Goal: Information Seeking & Learning: Learn about a topic

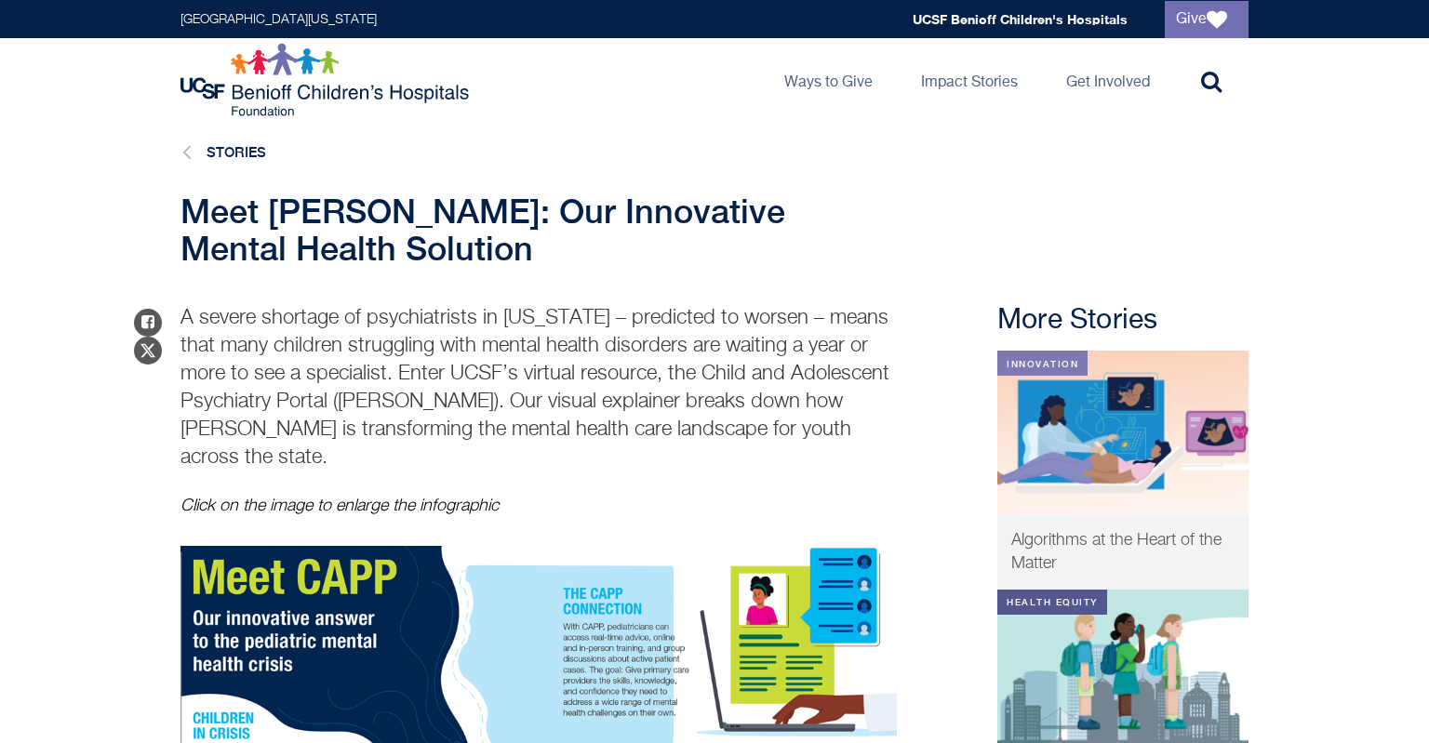
drag, startPoint x: 0, startPoint y: 0, endPoint x: 817, endPoint y: 530, distance: 973.5
click at [817, 530] on div "Share on Facebook Share on Twitter A severe shortage of psychiatrists in [US_ST…" at bounding box center [538, 714] width 716 height 820
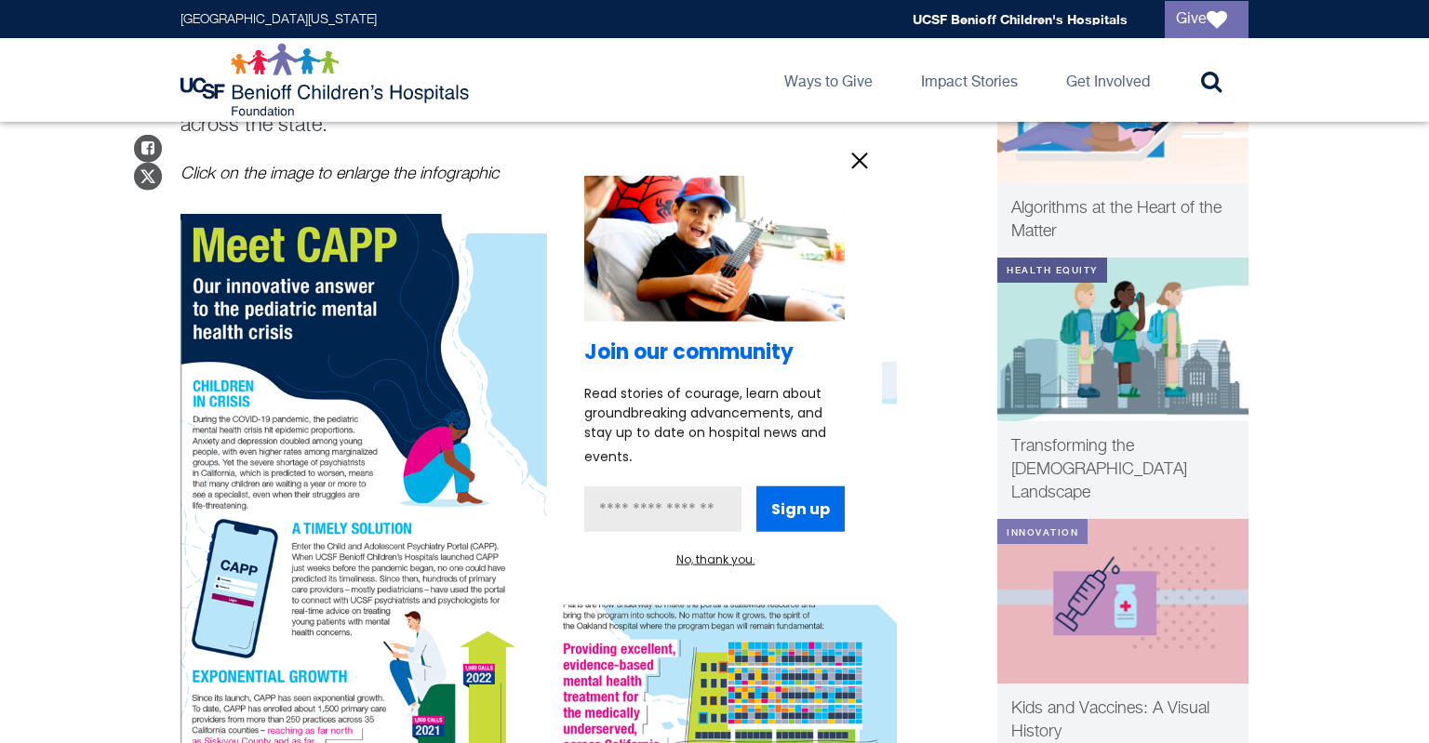
scroll to position [420, 0]
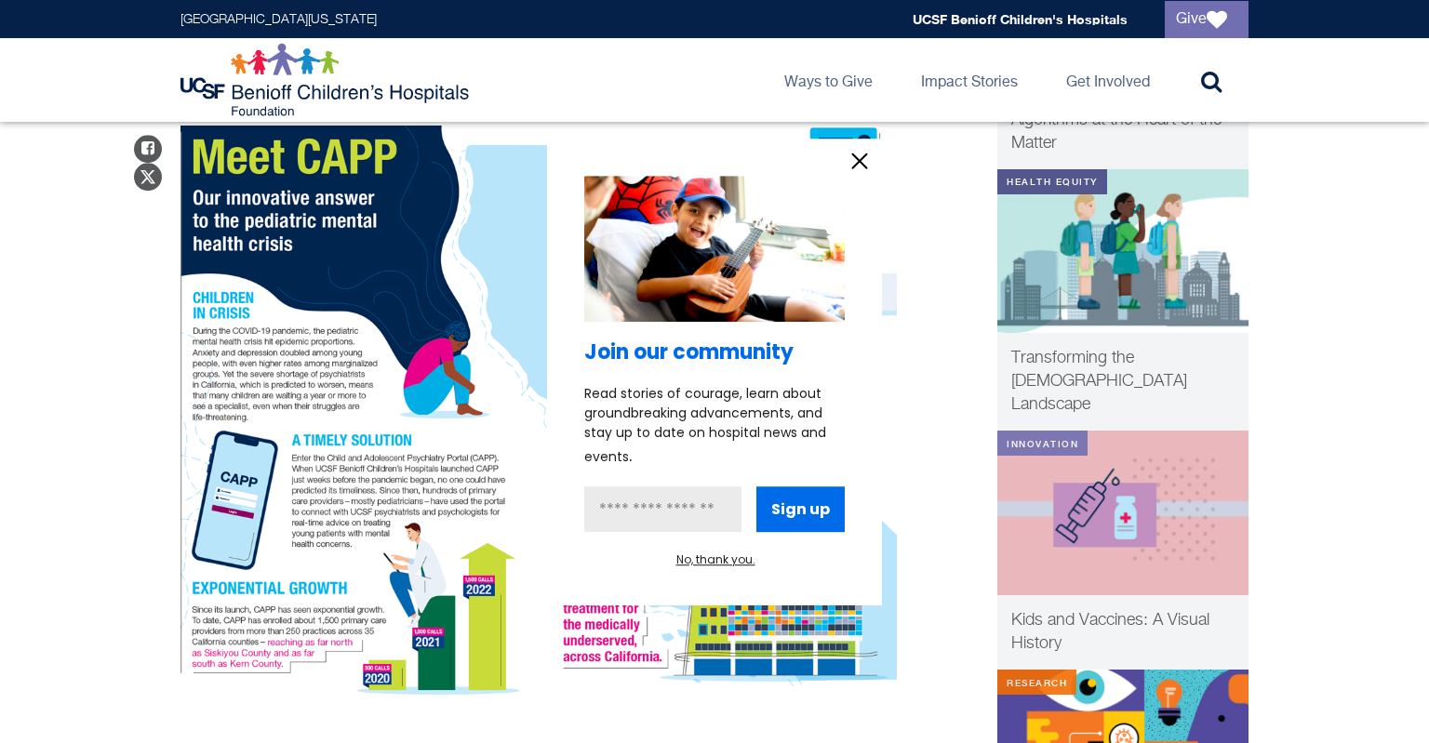
click at [847, 165] on icon "information" at bounding box center [859, 161] width 28 height 28
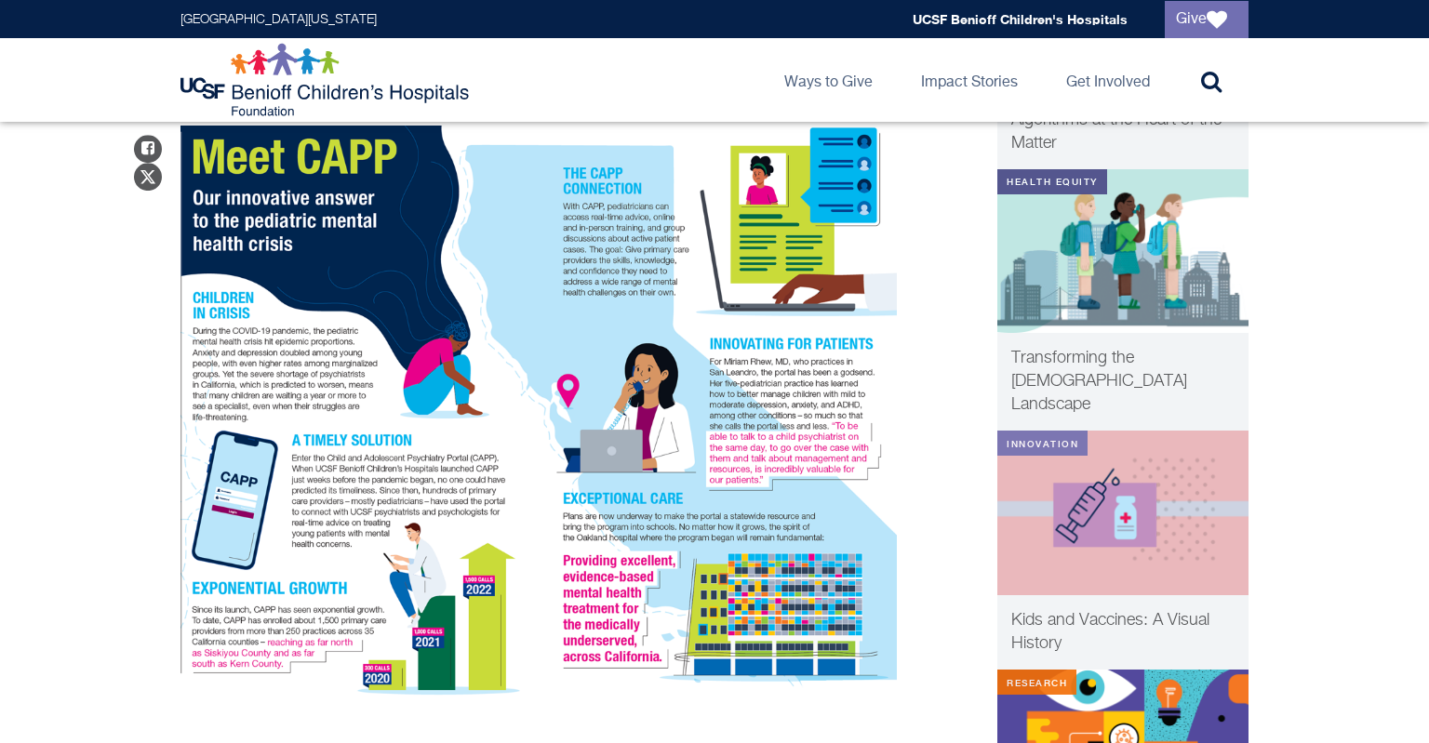
click at [847, 166] on img "CAPP info" at bounding box center [538, 412] width 716 height 573
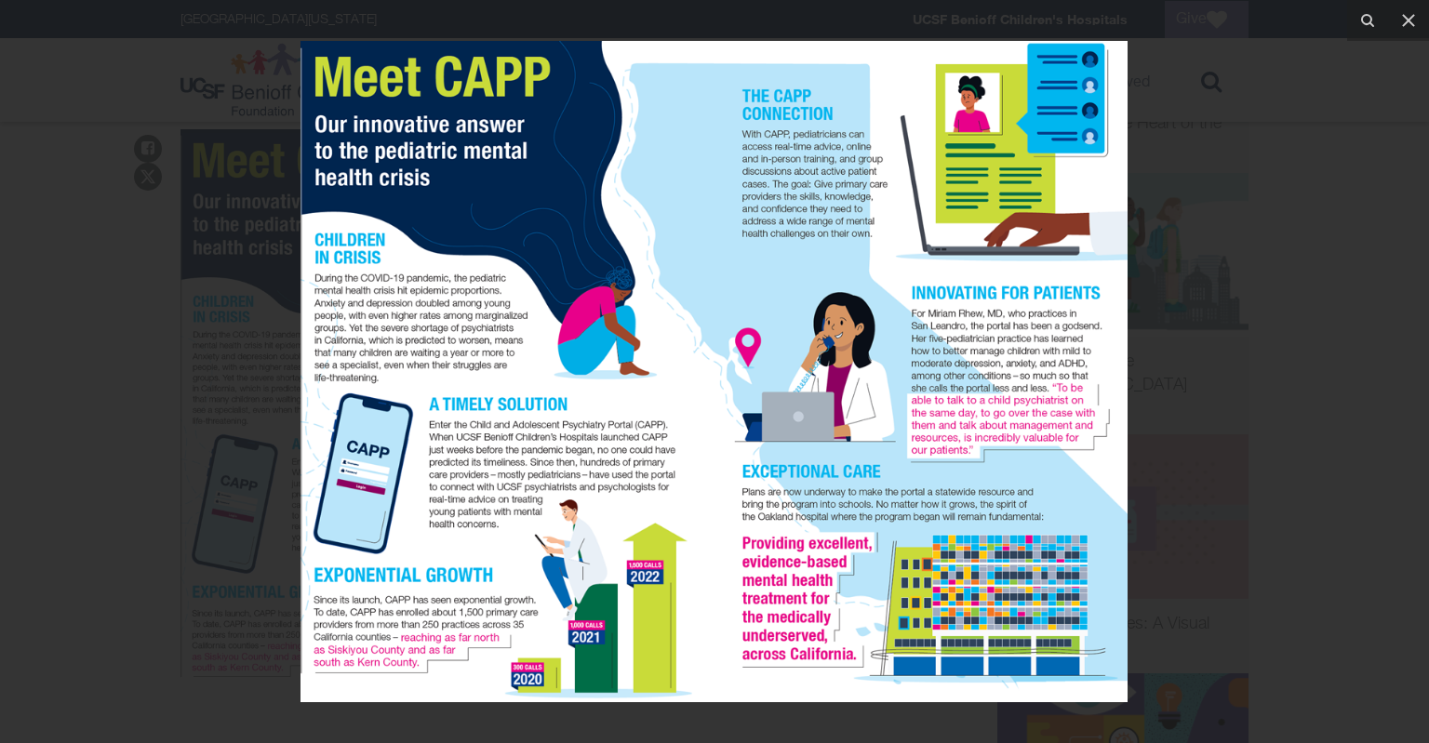
click at [847, 166] on div at bounding box center [714, 371] width 1429 height 743
click at [847, 166] on img at bounding box center [713, 371] width 827 height 661
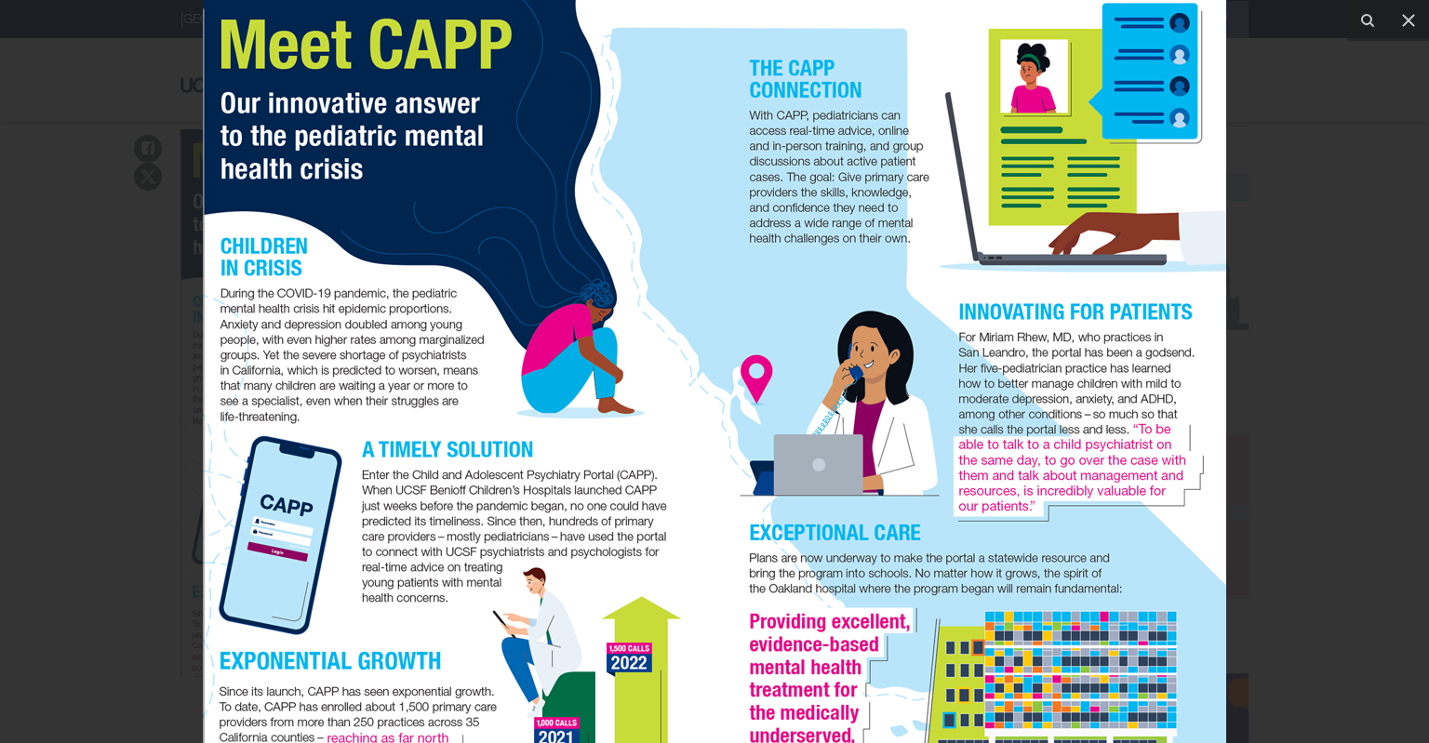
click at [847, 166] on img at bounding box center [714, 409] width 1023 height 818
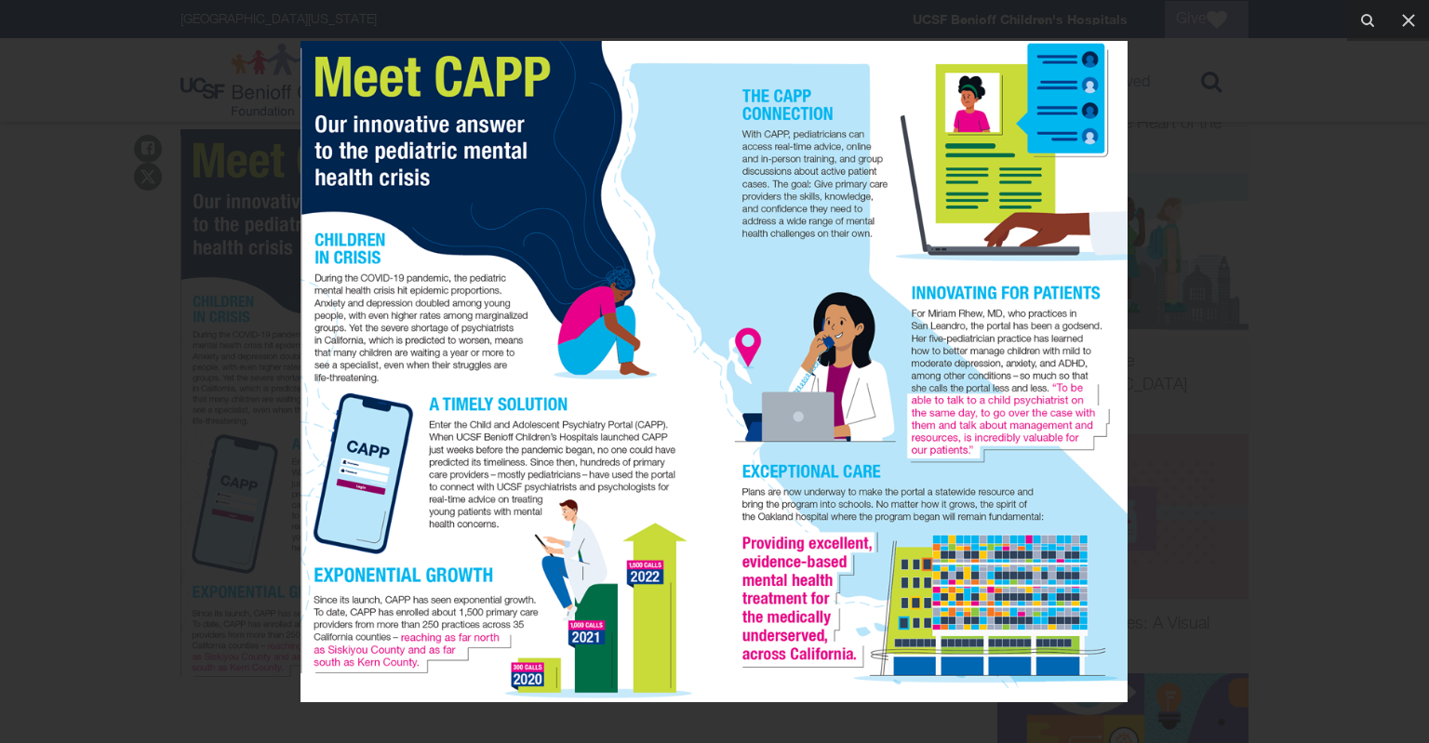
click at [847, 166] on img at bounding box center [713, 371] width 827 height 661
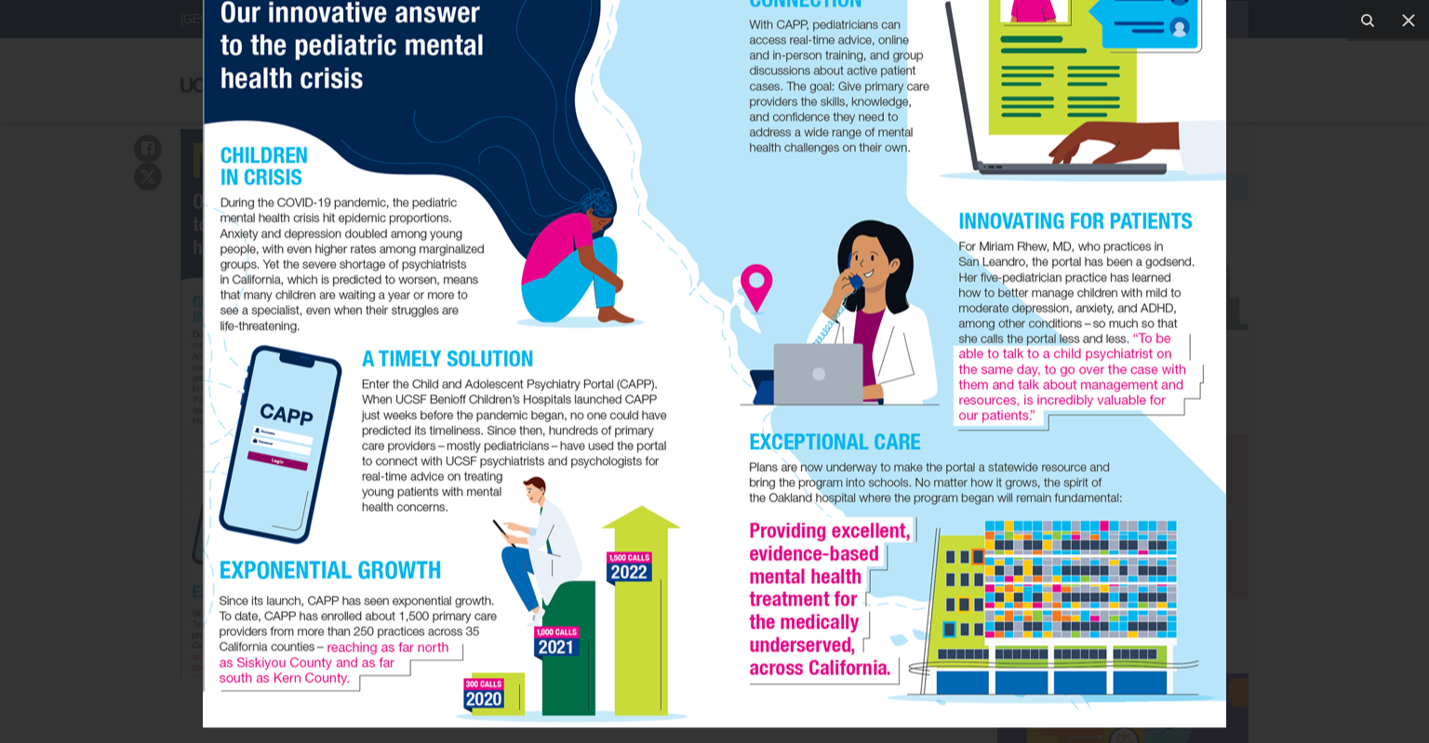
drag, startPoint x: 902, startPoint y: 148, endPoint x: 737, endPoint y: 22, distance: 207.8
click at [737, 22] on img at bounding box center [714, 318] width 1023 height 818
